Goal: Transaction & Acquisition: Obtain resource

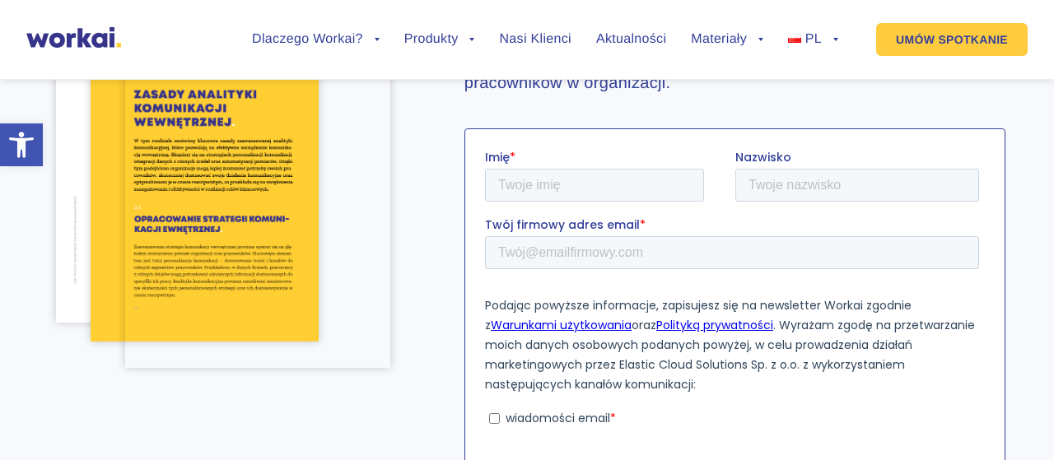
scroll to position [106, 0]
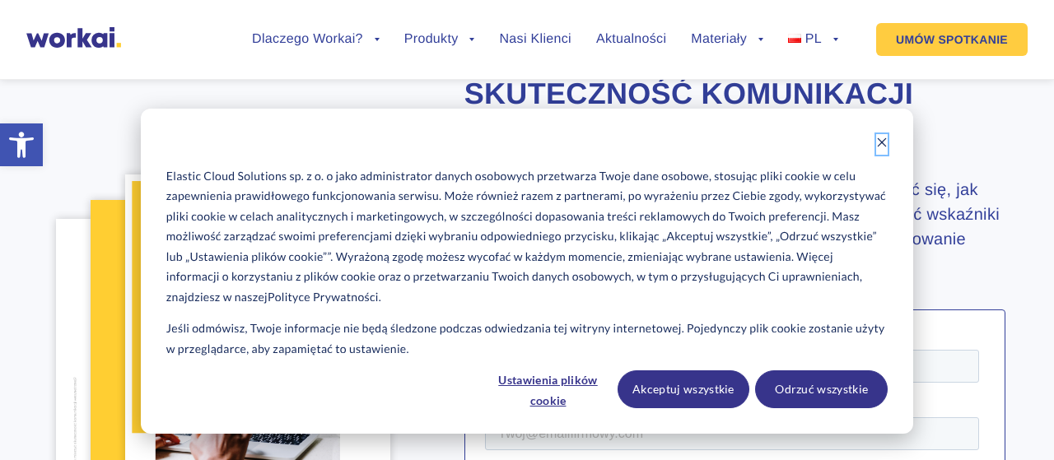
click at [883, 139] on icon "Dismiss cookie banner" at bounding box center [882, 143] width 12 height 12
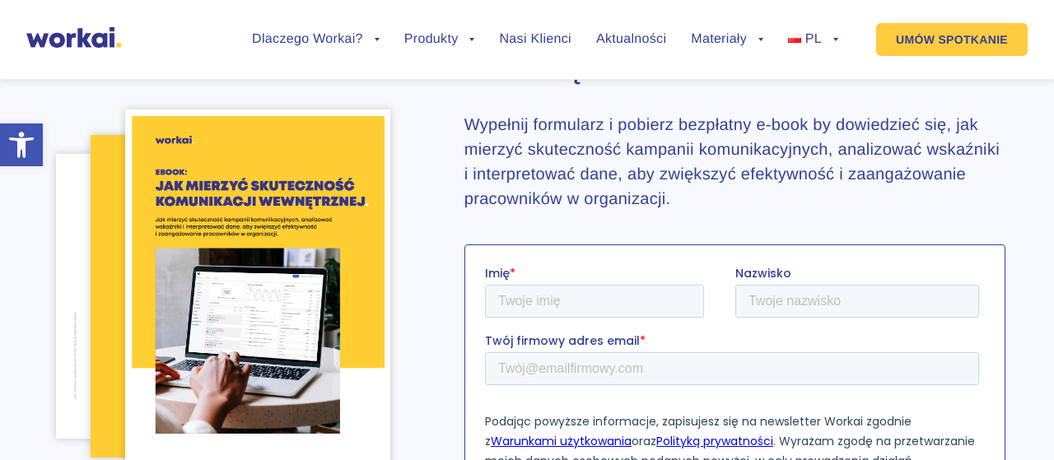
scroll to position [257, 0]
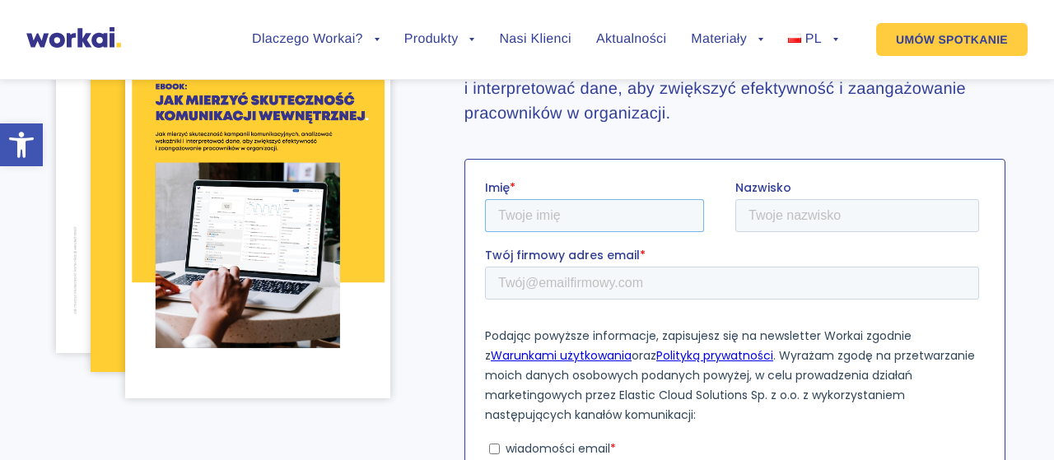
click at [540, 229] on input "Imię *" at bounding box center [593, 215] width 219 height 33
type input "Agata"
click at [756, 211] on input "Nazwisko" at bounding box center [857, 215] width 244 height 33
type input "[PERSON_NAME]"
click at [549, 285] on input "Twój firmowy adres email *" at bounding box center [731, 282] width 494 height 33
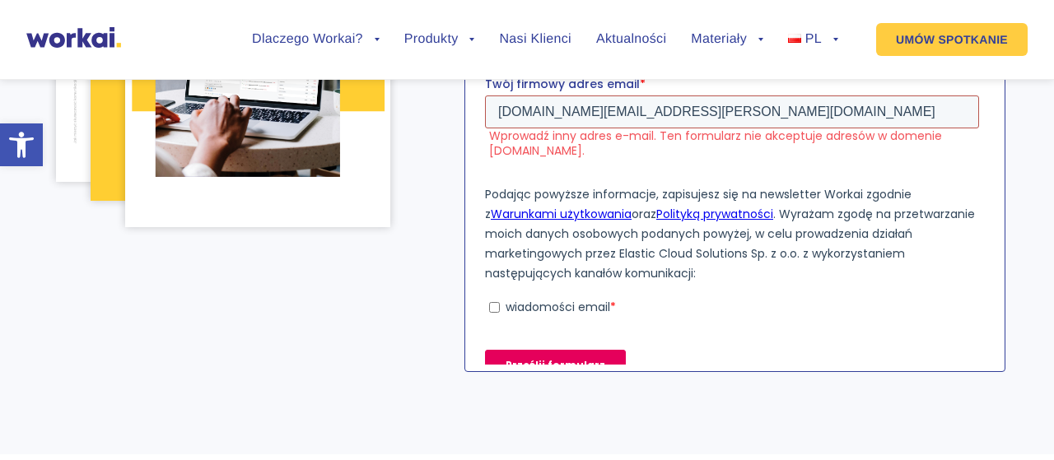
scroll to position [443, 0]
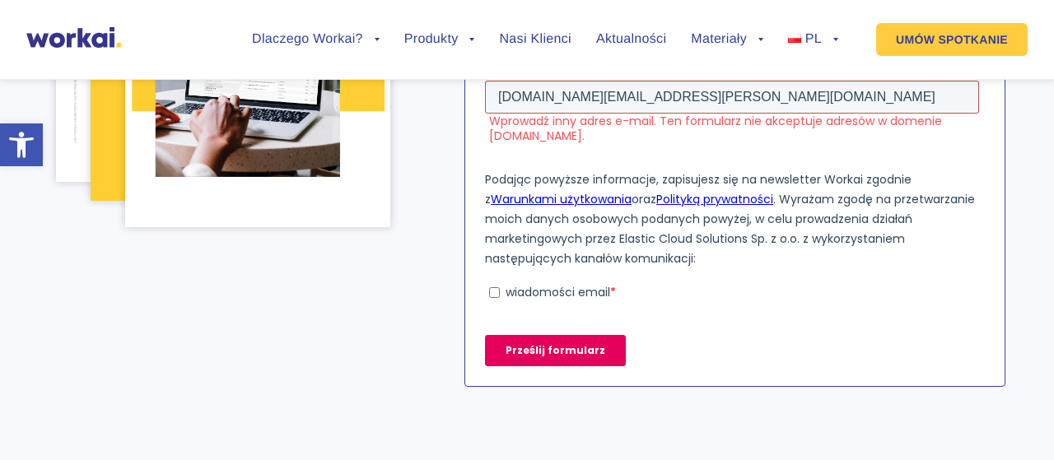
type input "[DOMAIN_NAME][EMAIL_ADDRESS][PERSON_NAME][DOMAIN_NAME]"
click at [492, 294] on input "wiadomości email *" at bounding box center [493, 292] width 11 height 11
checkbox input "true"
click at [555, 346] on input "Prześlij formularz" at bounding box center [554, 350] width 141 height 31
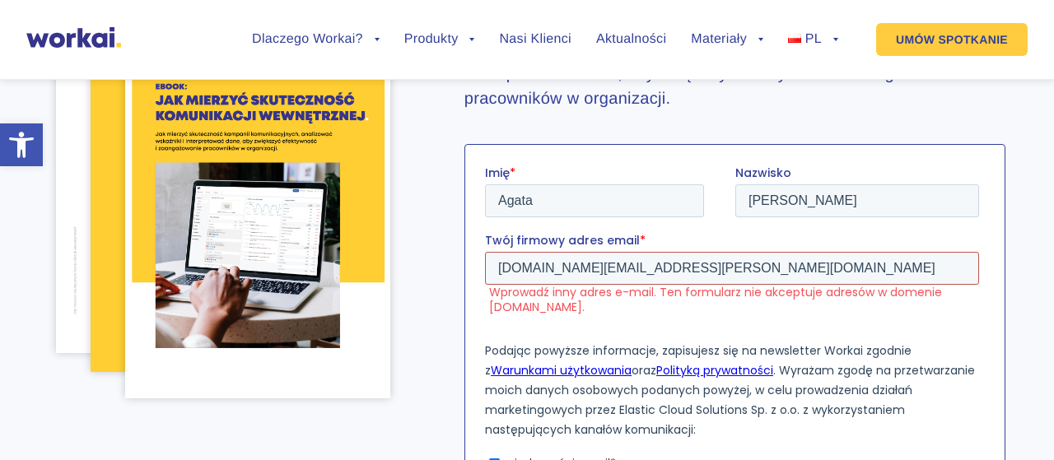
drag, startPoint x: 682, startPoint y: 259, endPoint x: 478, endPoint y: 265, distance: 204.4
click at [484, 265] on input "[DOMAIN_NAME][EMAIL_ADDRESS][PERSON_NAME][DOMAIN_NAME]" at bounding box center [731, 267] width 494 height 33
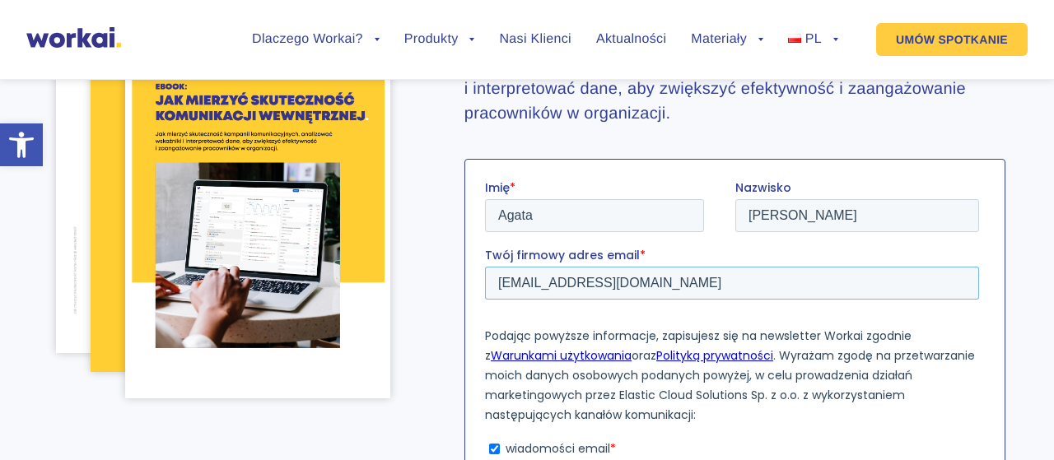
scroll to position [428, 0]
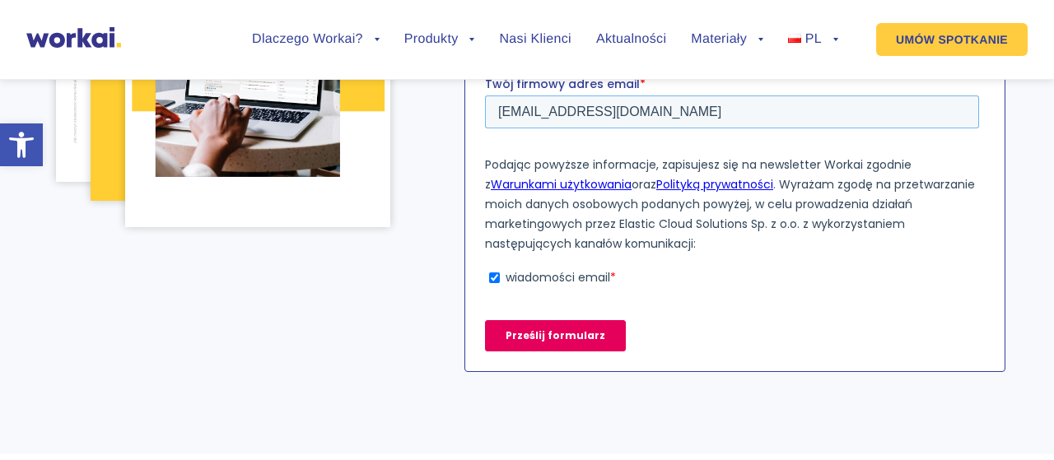
type input "[EMAIL_ADDRESS][DOMAIN_NAME]"
click at [563, 338] on input "Prześlij formularz" at bounding box center [554, 335] width 141 height 31
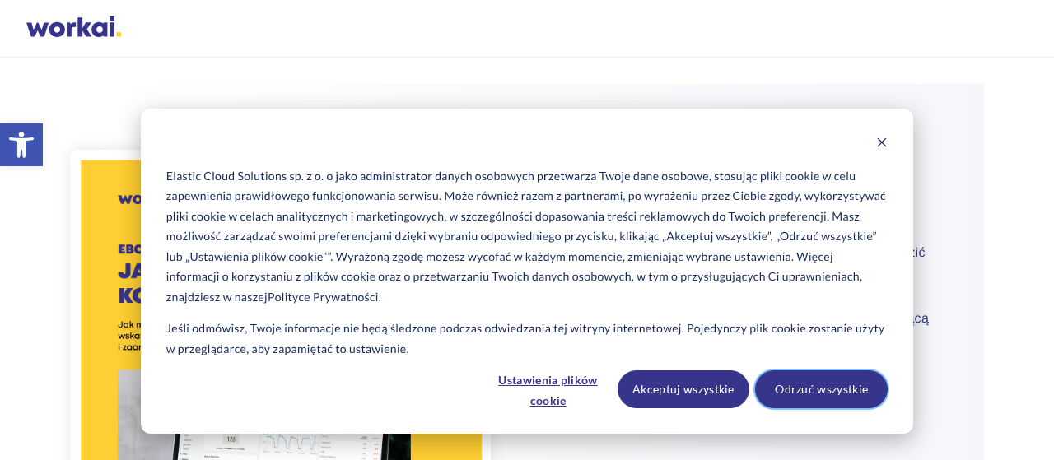
click at [836, 390] on button "Odrzuć wszystkie" at bounding box center [821, 390] width 133 height 38
